Goal: Information Seeking & Learning: Understand process/instructions

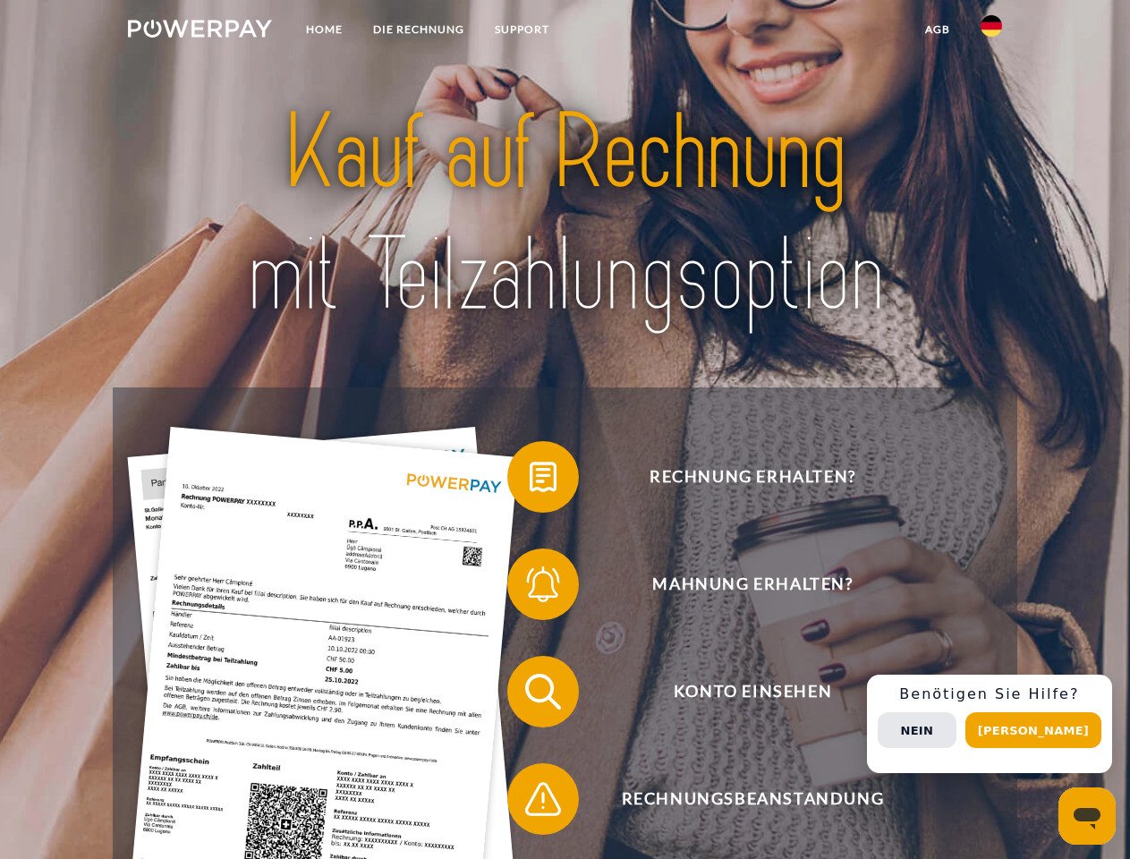
click at [199, 31] on img at bounding box center [200, 29] width 144 height 18
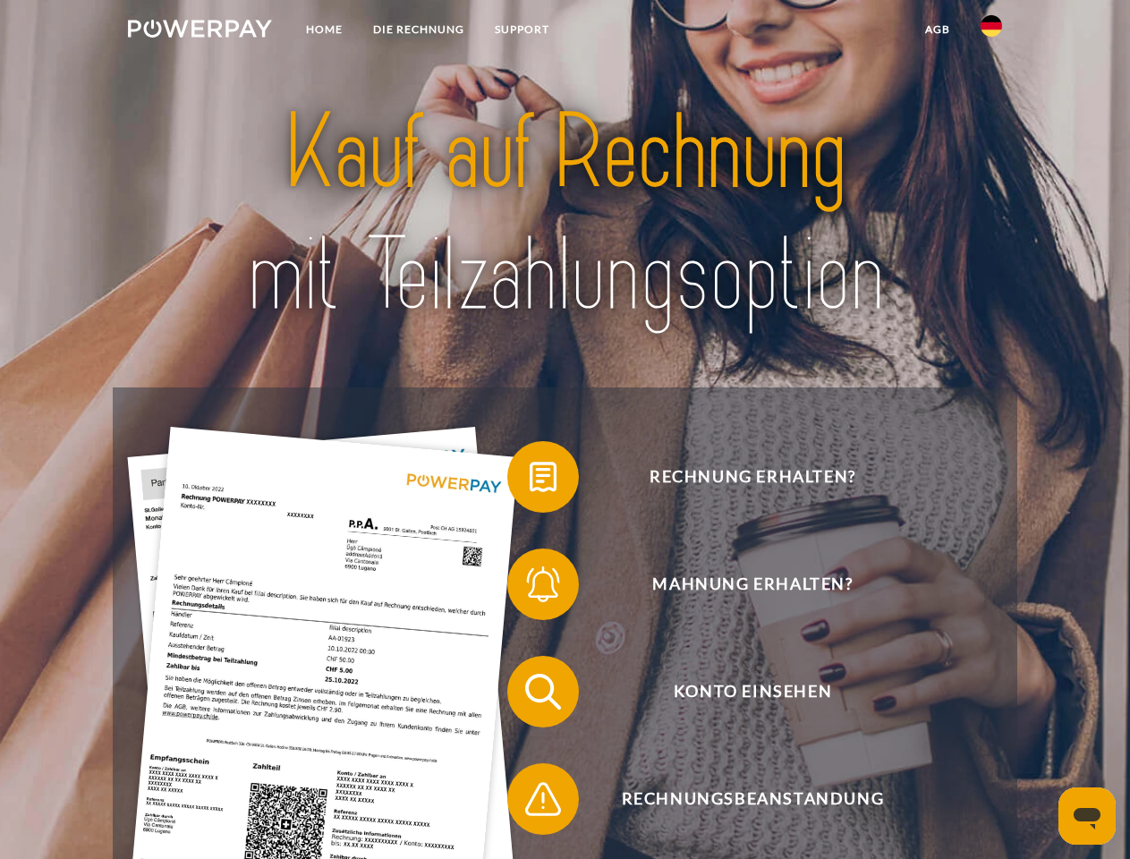
click at [991, 31] on img at bounding box center [990, 25] width 21 height 21
click at [937, 30] on link "agb" at bounding box center [937, 29] width 55 height 32
click at [530, 480] on span at bounding box center [515, 476] width 89 height 89
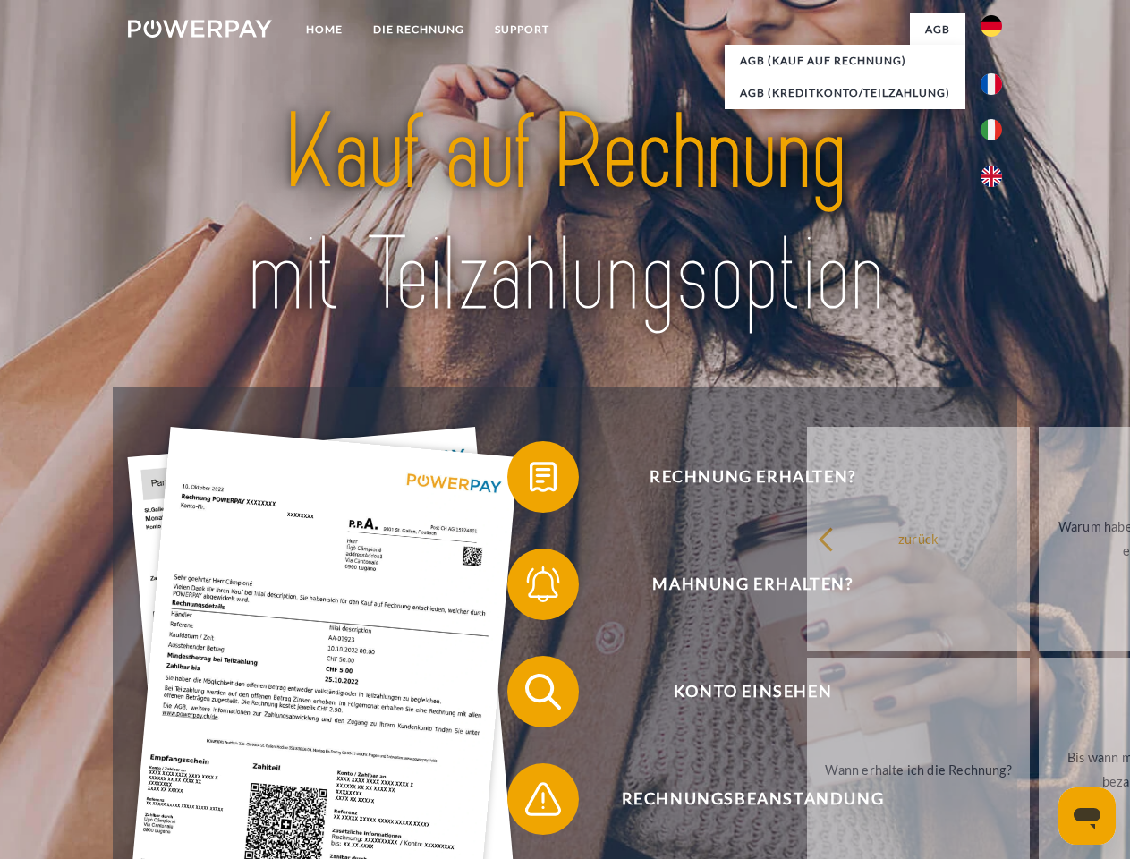
click at [530, 588] on span at bounding box center [515, 583] width 89 height 89
click at [1039, 695] on link "Bis wann muss die Rechnung bezahlt werden?" at bounding box center [1150, 769] width 223 height 224
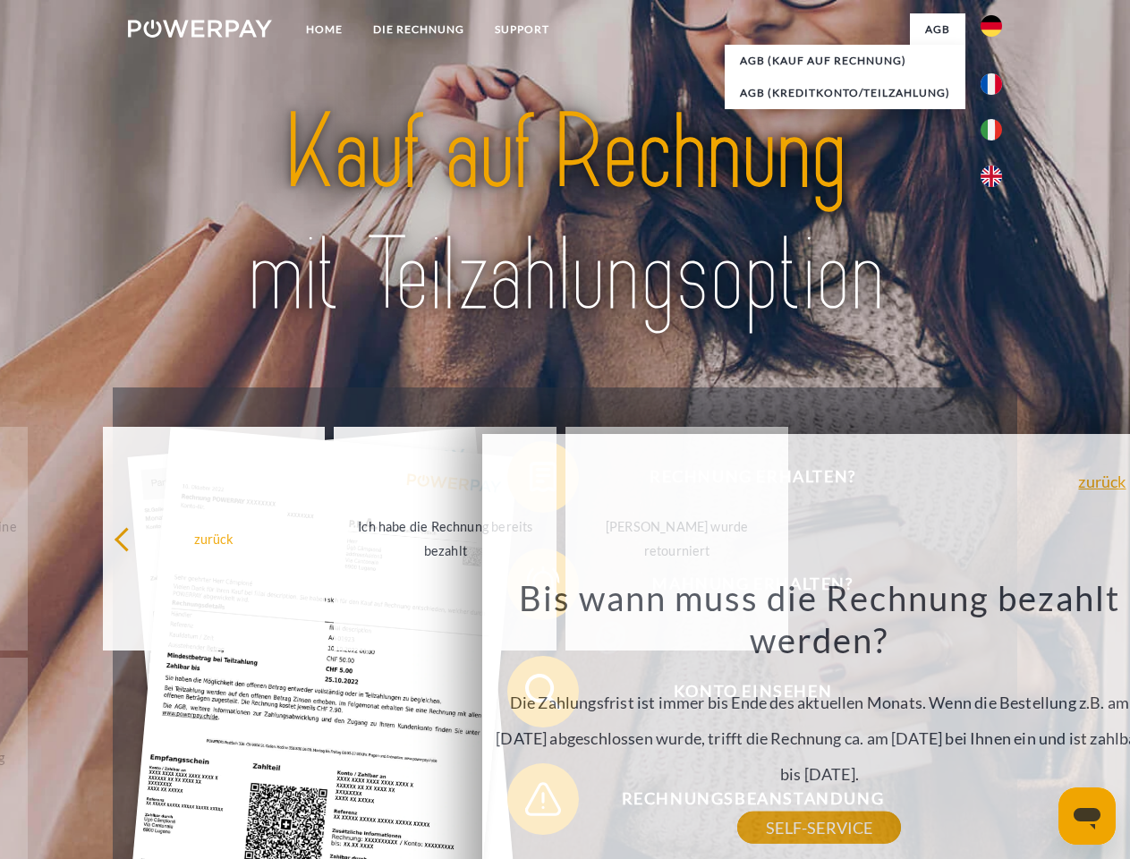
click at [530, 802] on div "Rechnung erhalten? Mahnung erhalten? Konto einsehen" at bounding box center [564, 745] width 903 height 716
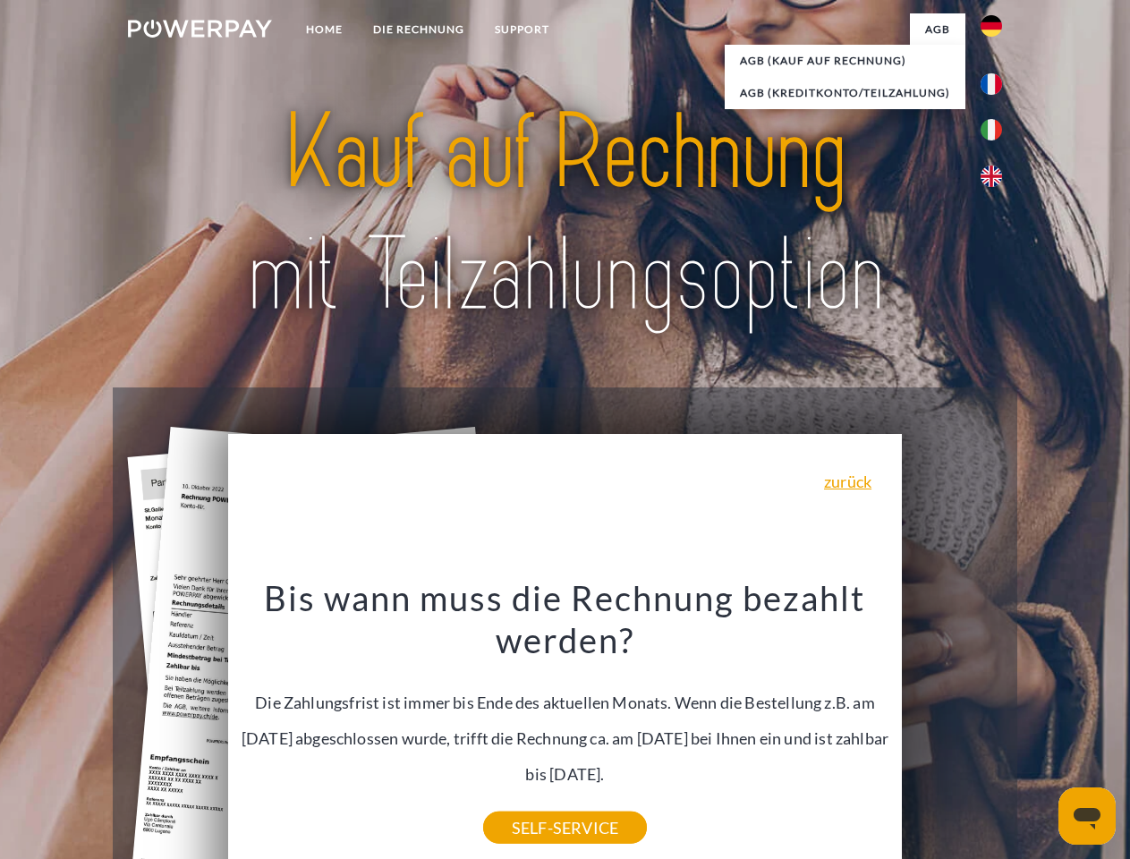
click at [996, 724] on div "Rechnung erhalten? Mahnung erhalten? Konto einsehen" at bounding box center [564, 745] width 903 height 716
click at [952, 727] on span "Konto einsehen" at bounding box center [752, 692] width 438 height 72
click at [1039, 730] on header "Home DIE RECHNUNG SUPPORT" at bounding box center [565, 617] width 1130 height 1235
